Goal: Task Accomplishment & Management: Use online tool/utility

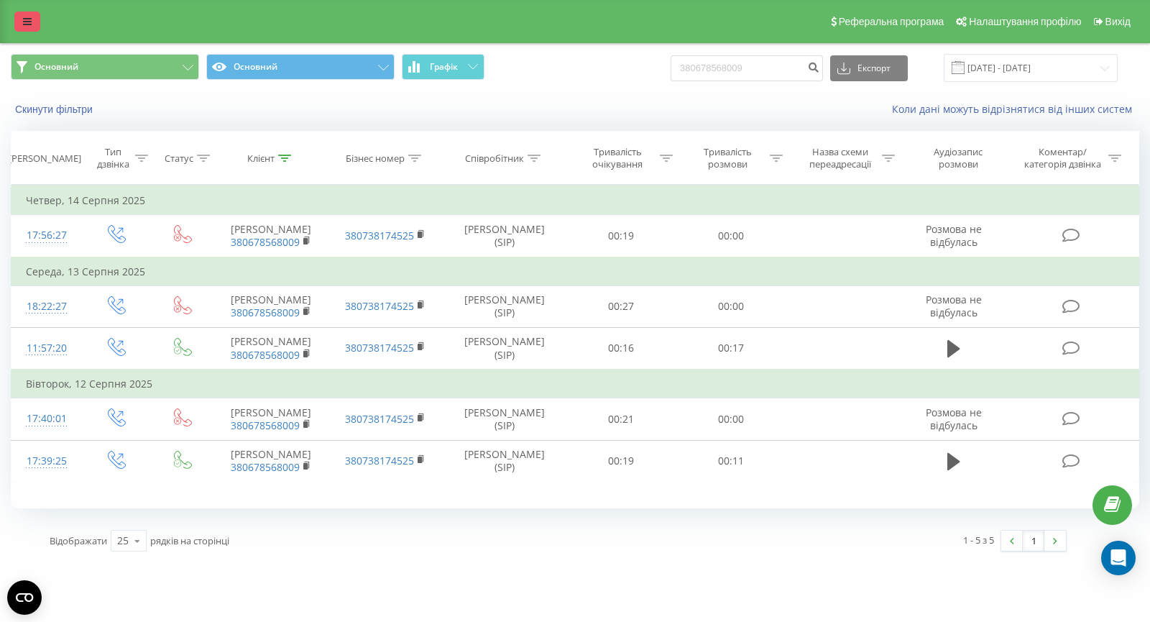
click at [28, 21] on icon at bounding box center [27, 22] width 9 height 10
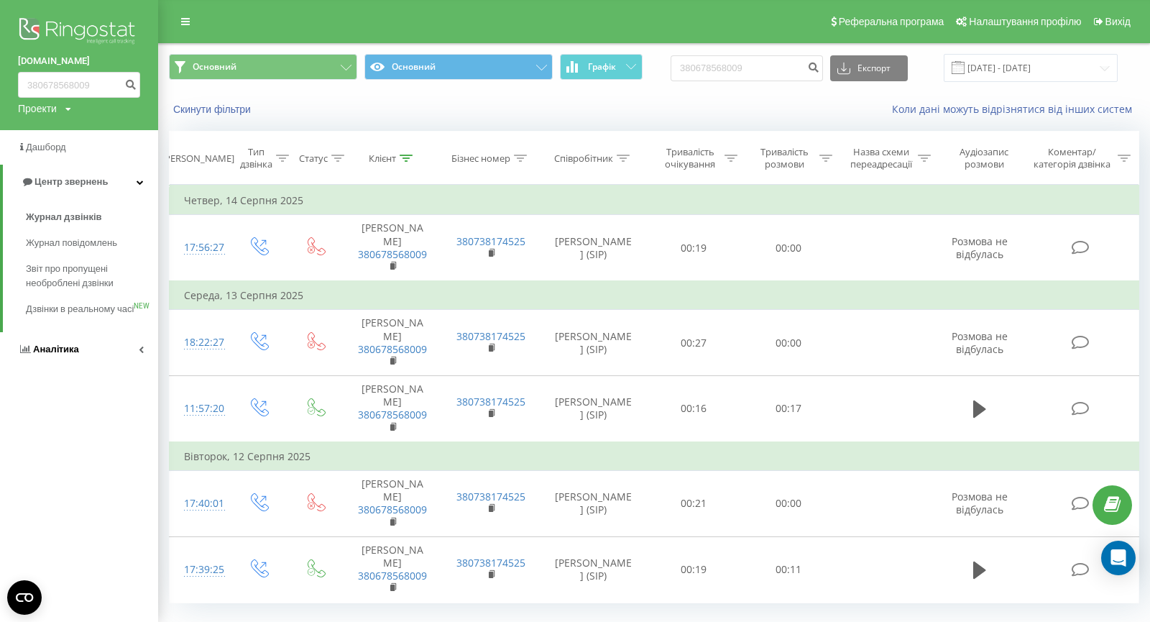
click at [73, 354] on span "Аналiтика" at bounding box center [56, 349] width 46 height 11
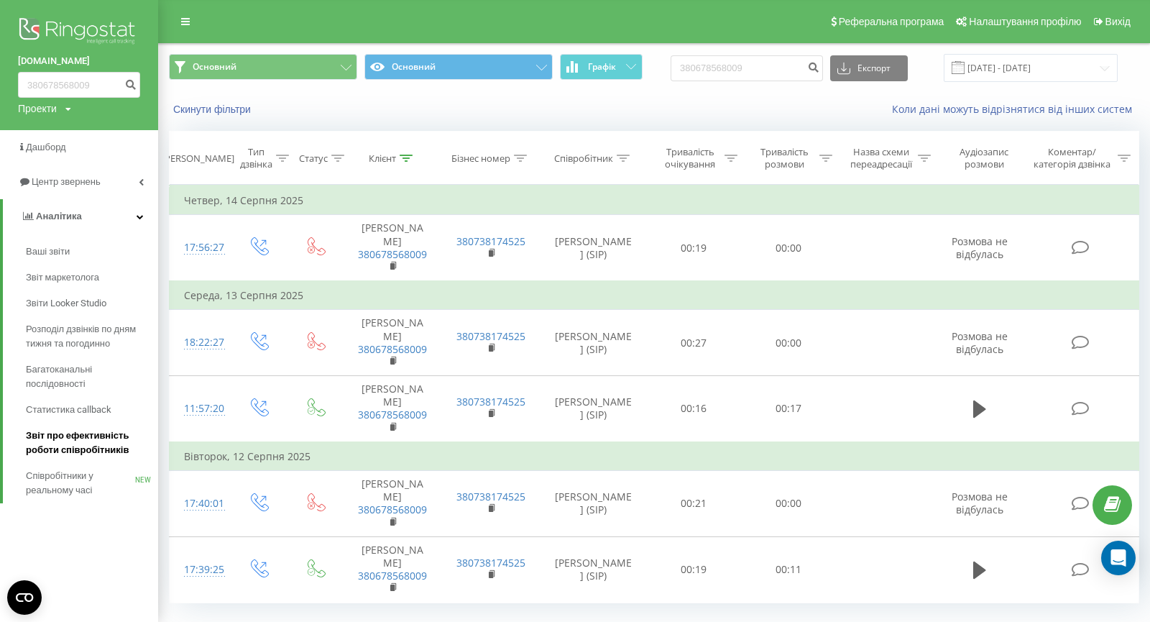
click at [96, 448] on span "Звіт про ефективність роботи співробітників" at bounding box center [88, 443] width 125 height 29
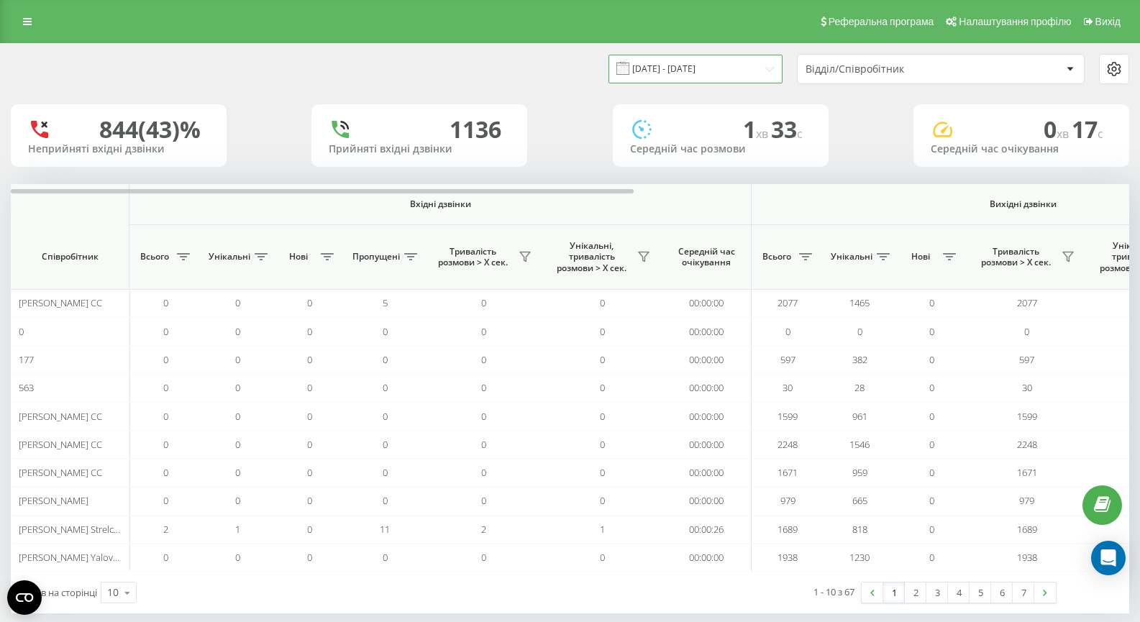
click at [676, 63] on input "[DATE] - [DATE]" at bounding box center [695, 69] width 174 height 28
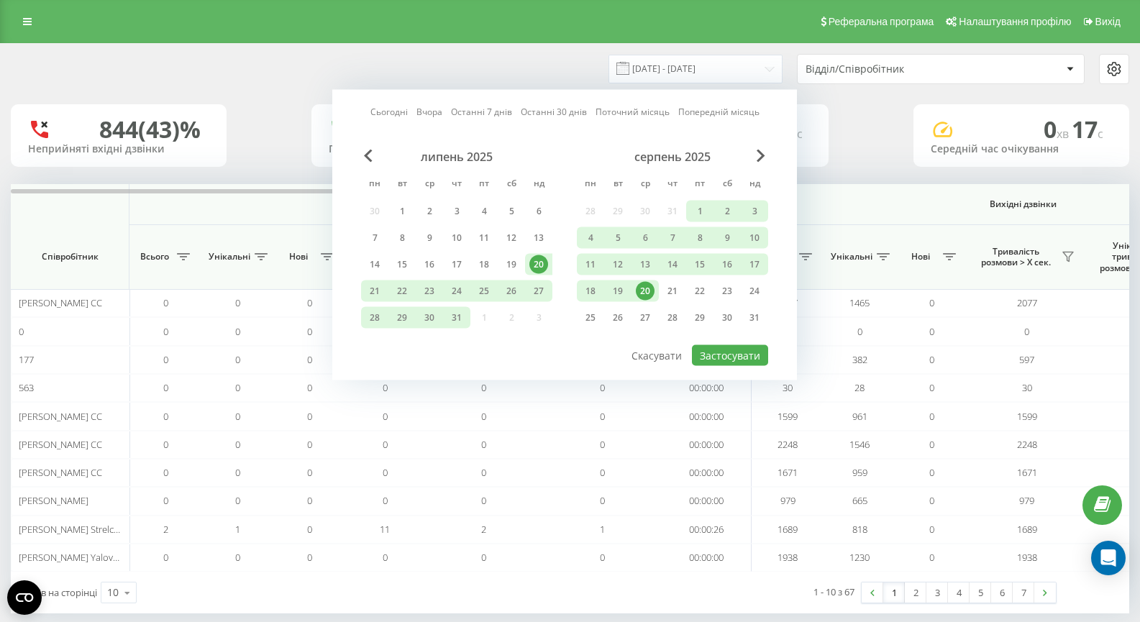
click at [653, 293] on div "20" at bounding box center [645, 291] width 19 height 19
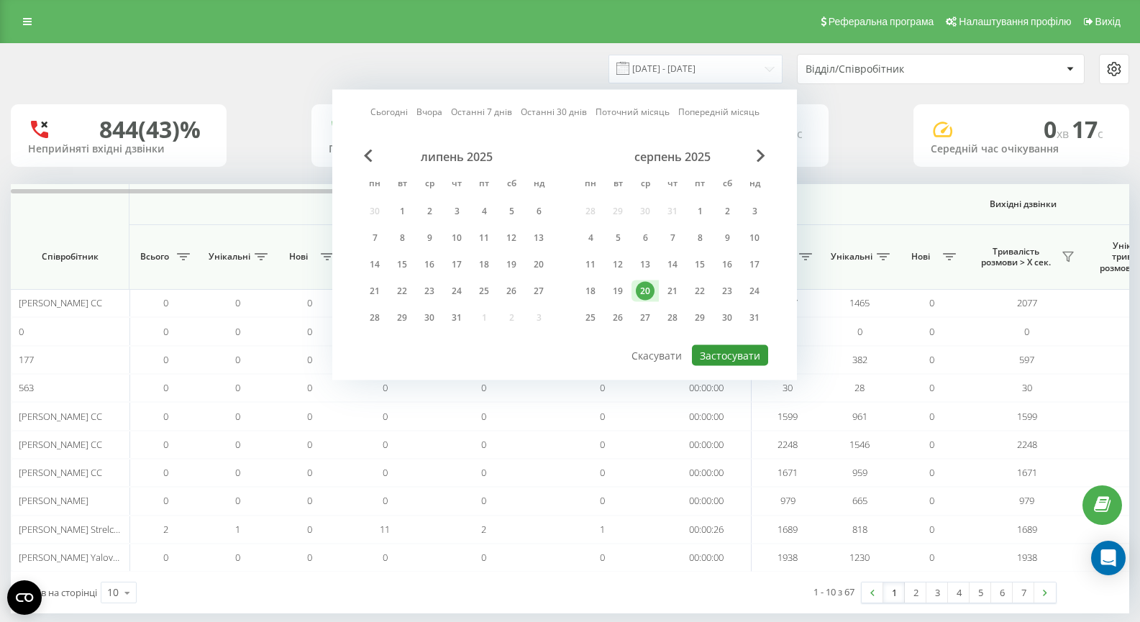
click at [719, 352] on button "Застосувати" at bounding box center [730, 355] width 76 height 21
type input "[DATE] - [DATE]"
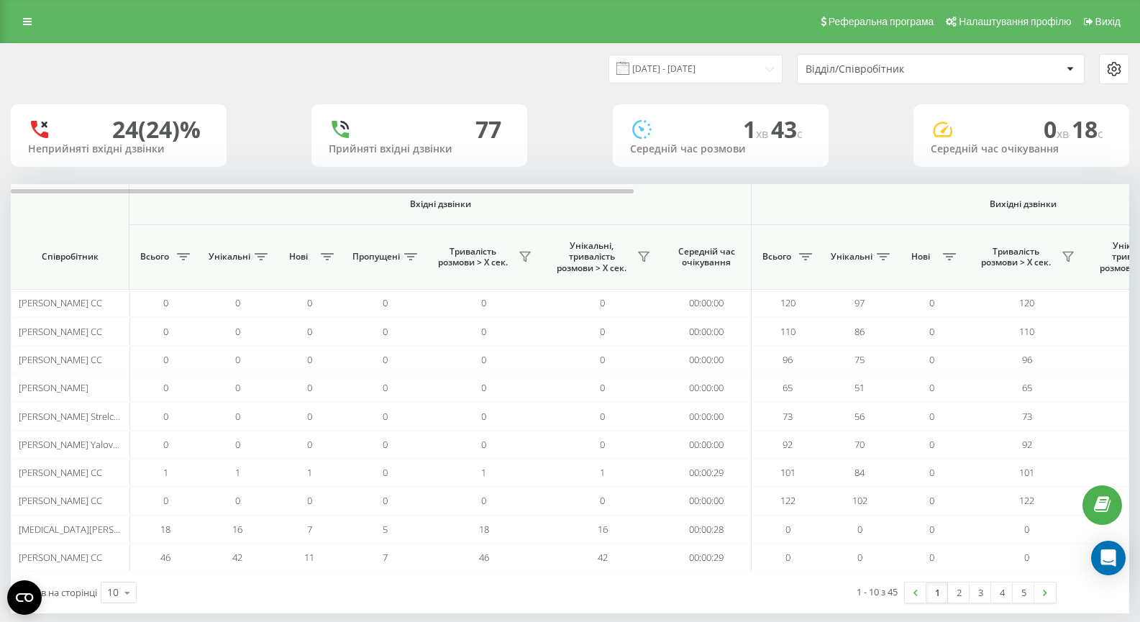
click at [903, 69] on div "Відділ/Співробітник" at bounding box center [891, 69] width 172 height 12
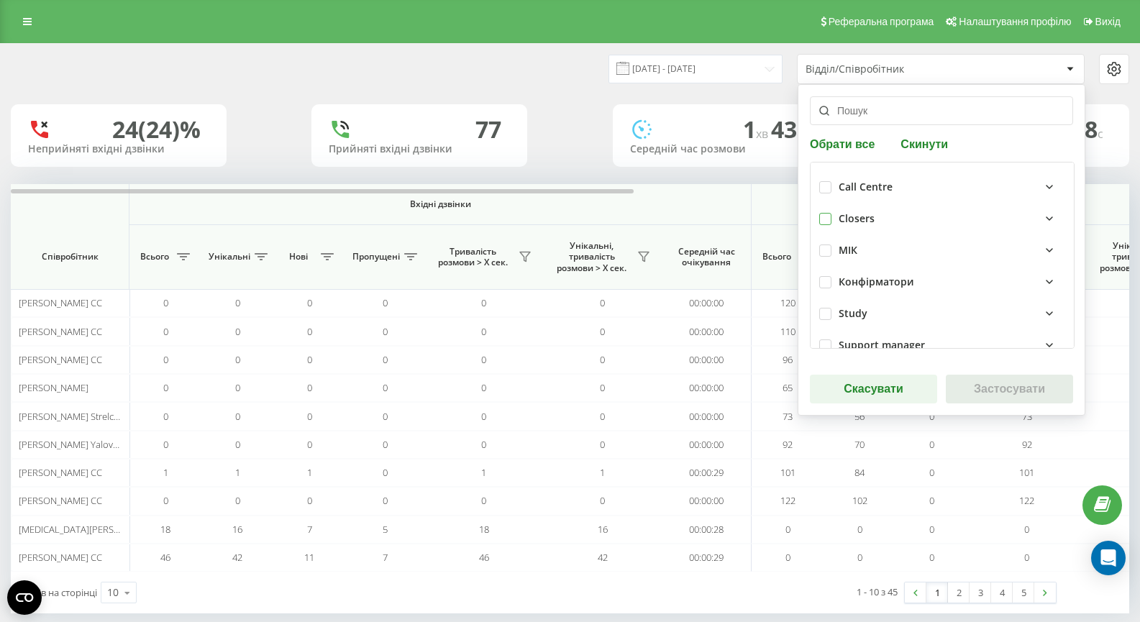
click at [824, 213] on label at bounding box center [825, 213] width 12 height 0
checkbox input "true"
click at [967, 384] on button "Застосувати" at bounding box center [1009, 389] width 127 height 29
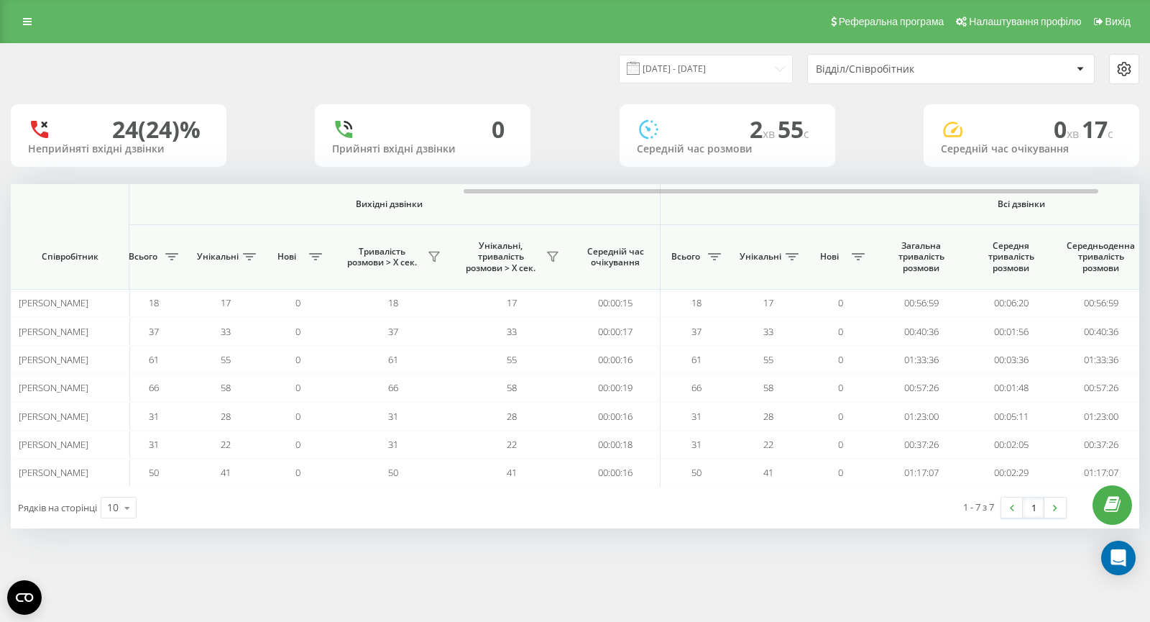
scroll to position [0, 877]
